Goal: Transaction & Acquisition: Purchase product/service

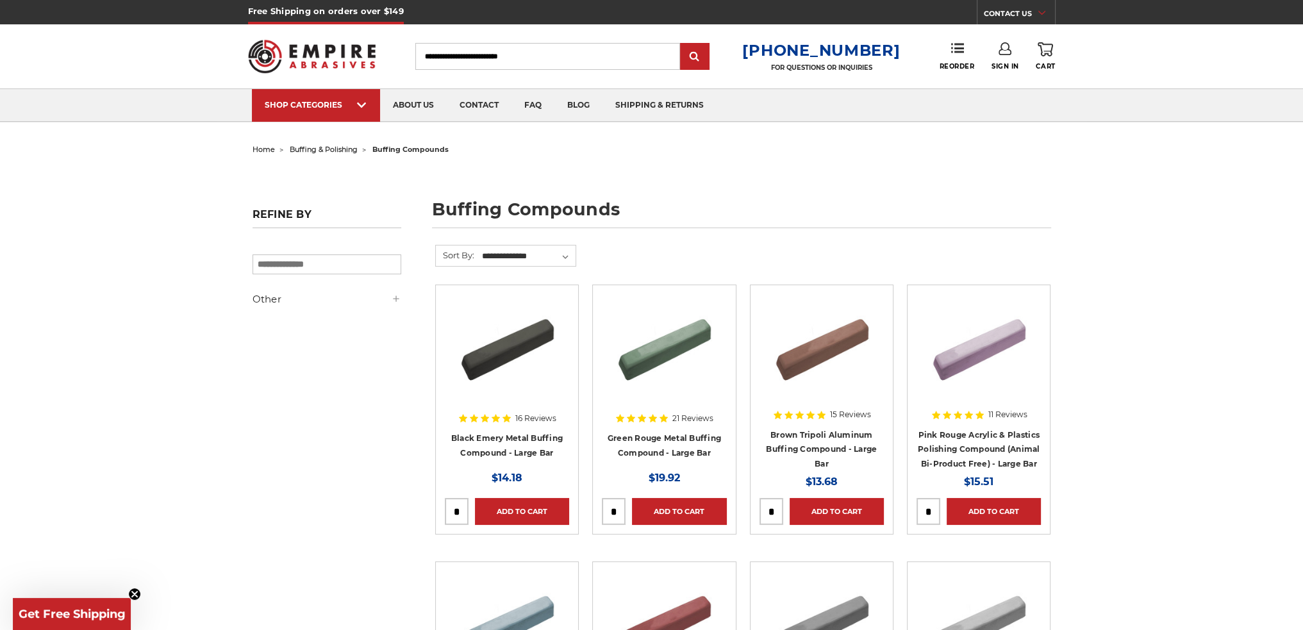
click at [507, 443] on h4 "Black Emery Metal Buffing Compound - Large Bar" at bounding box center [507, 449] width 124 height 36
click at [511, 436] on link "Black Emery Metal Buffing Compound - Large Bar" at bounding box center [506, 445] width 111 height 24
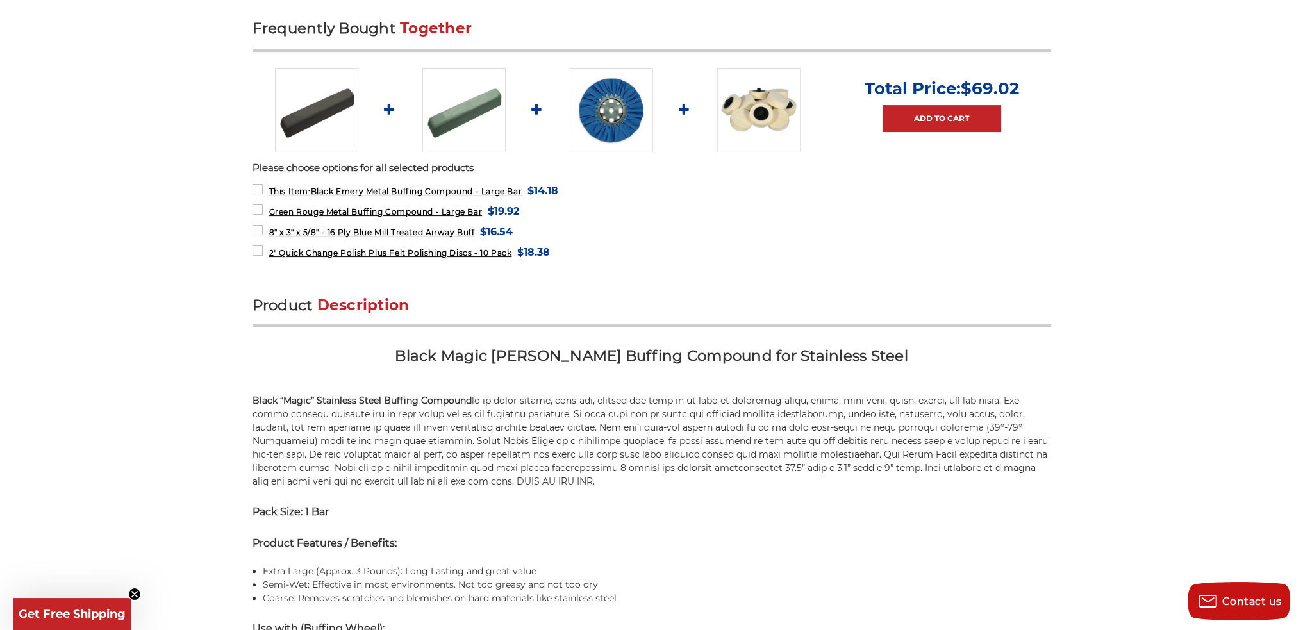
scroll to position [513, 0]
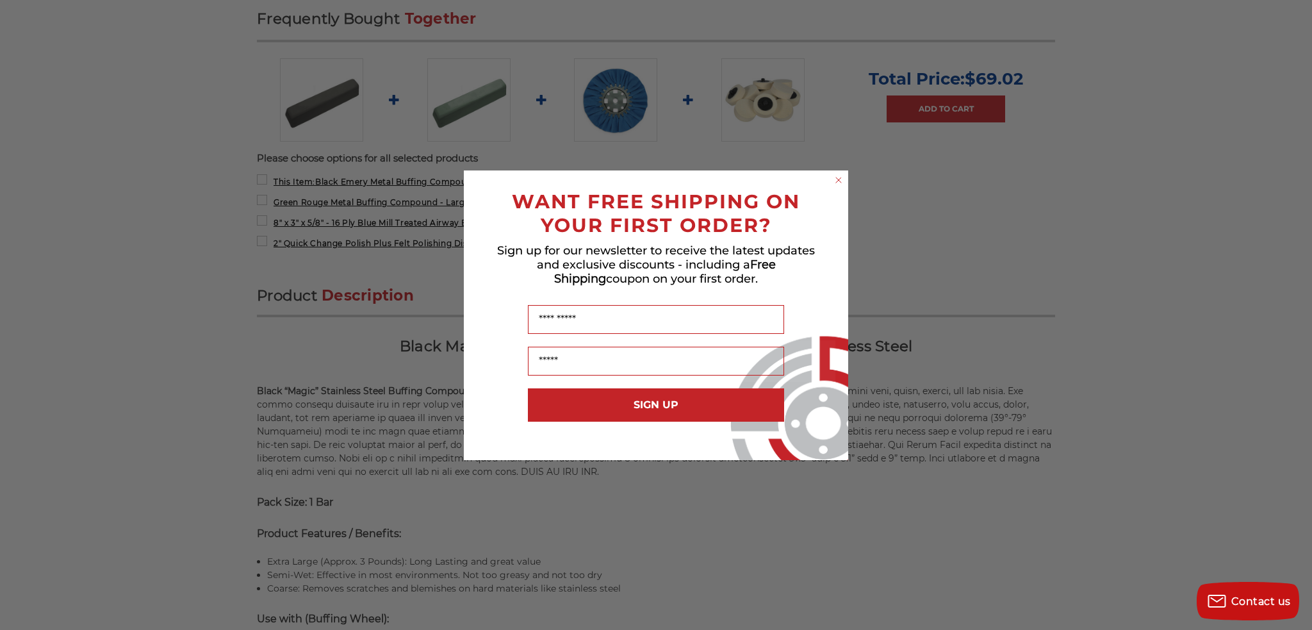
click at [836, 183] on circle "Close dialog" at bounding box center [839, 180] width 12 height 12
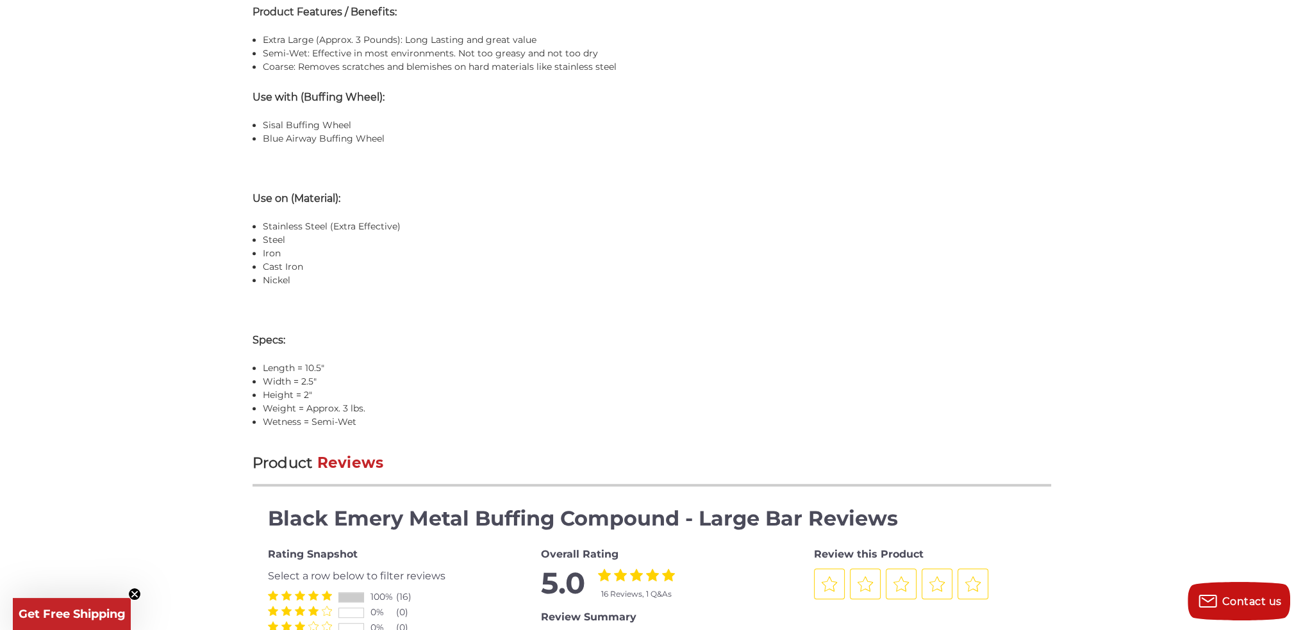
scroll to position [1153, 0]
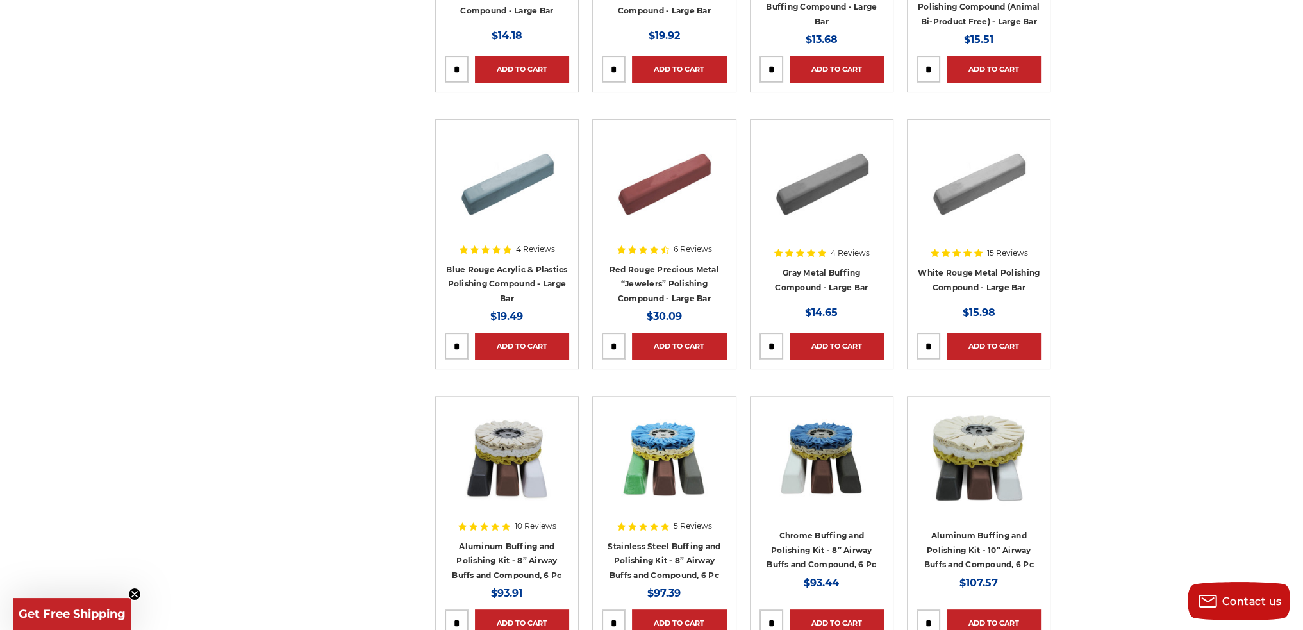
scroll to position [449, 0]
